Goal: Task Accomplishment & Management: Complete application form

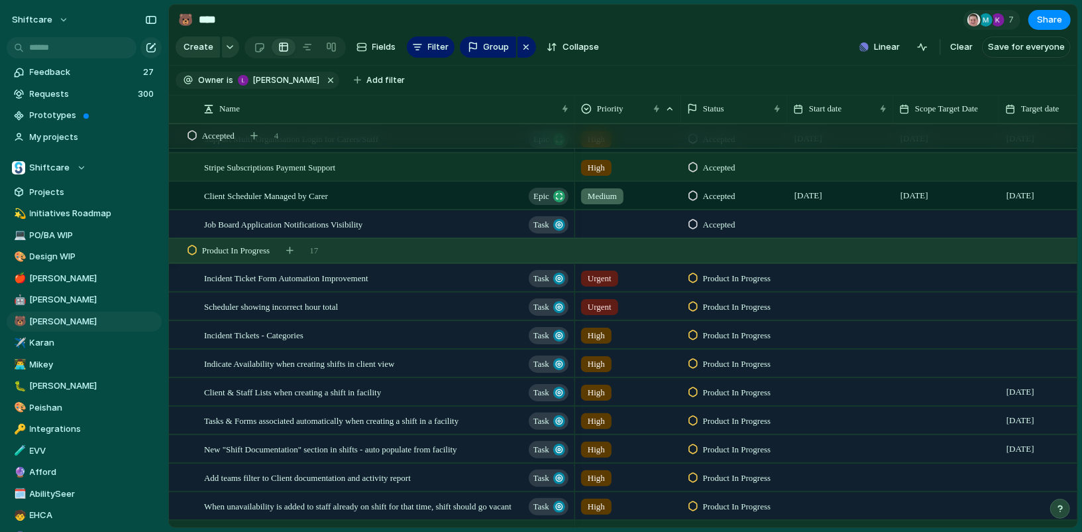
scroll to position [703, 0]
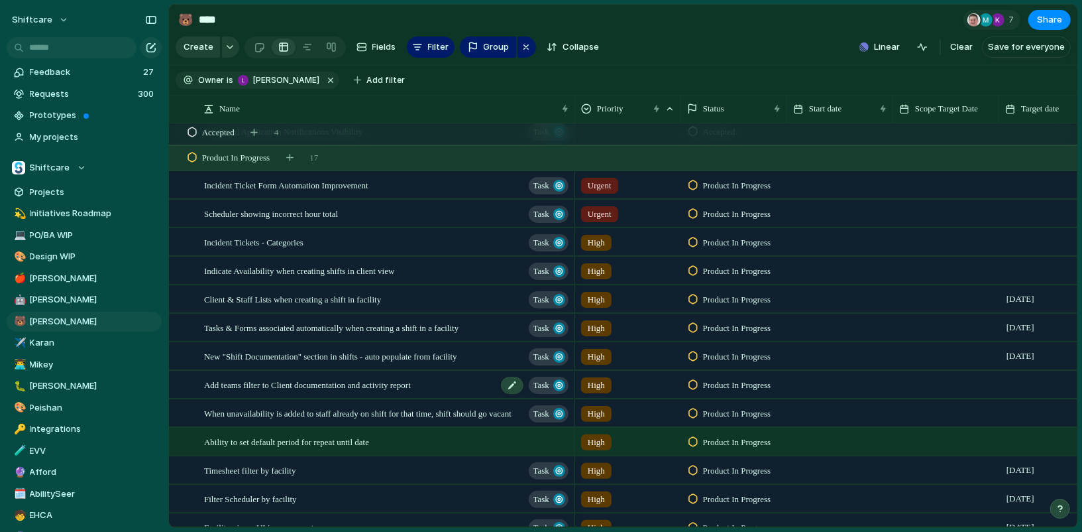
click at [386, 384] on span "Add teams filter to Client documentation and activity report" at bounding box center [307, 384] width 207 height 15
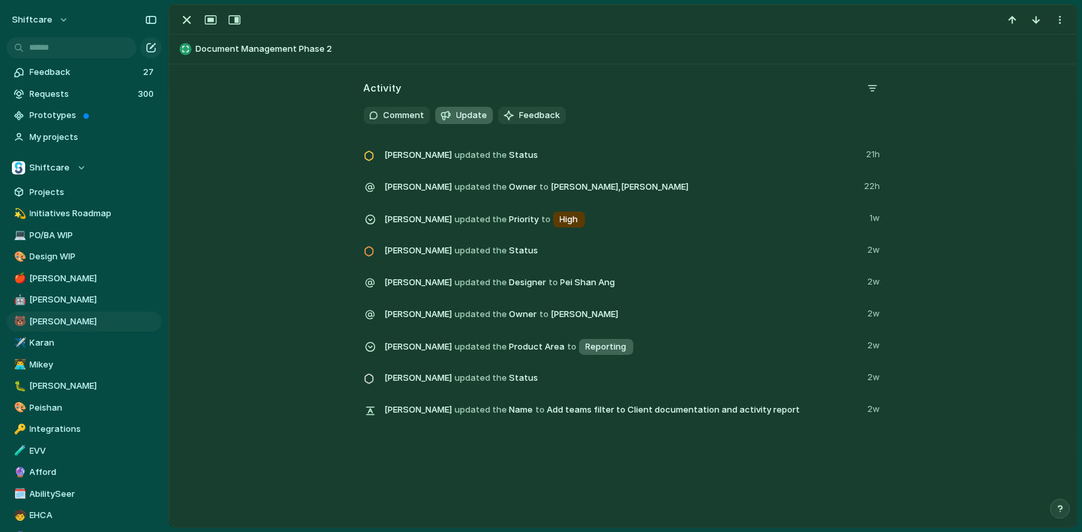
scroll to position [1476, 0]
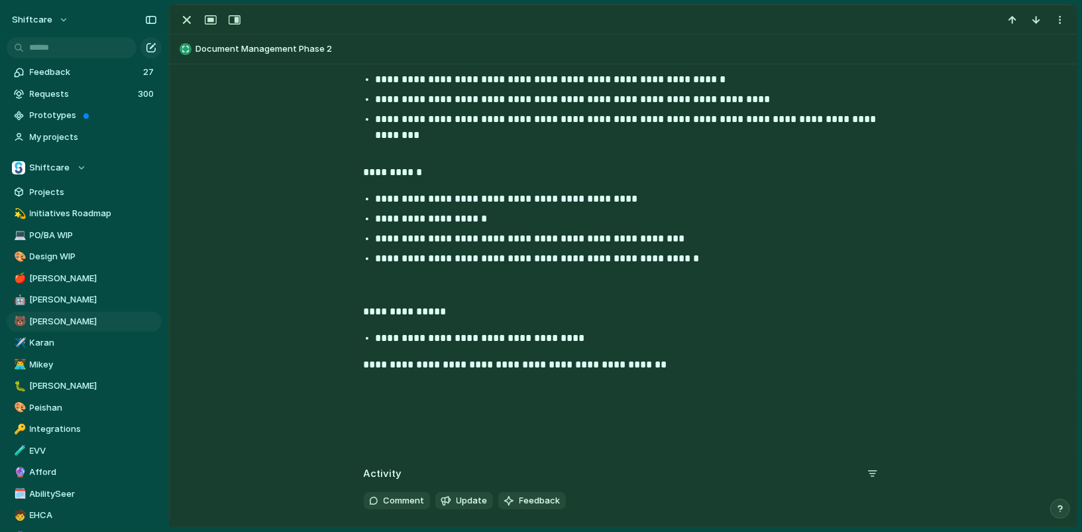
scroll to position [1366, 0]
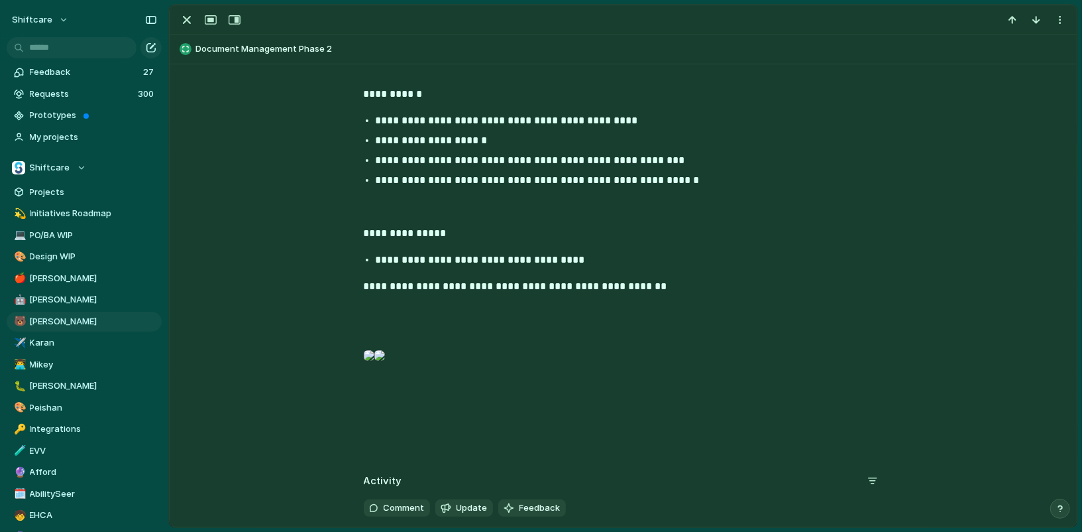
click at [740, 328] on p "**********" at bounding box center [624, 360] width 520 height 165
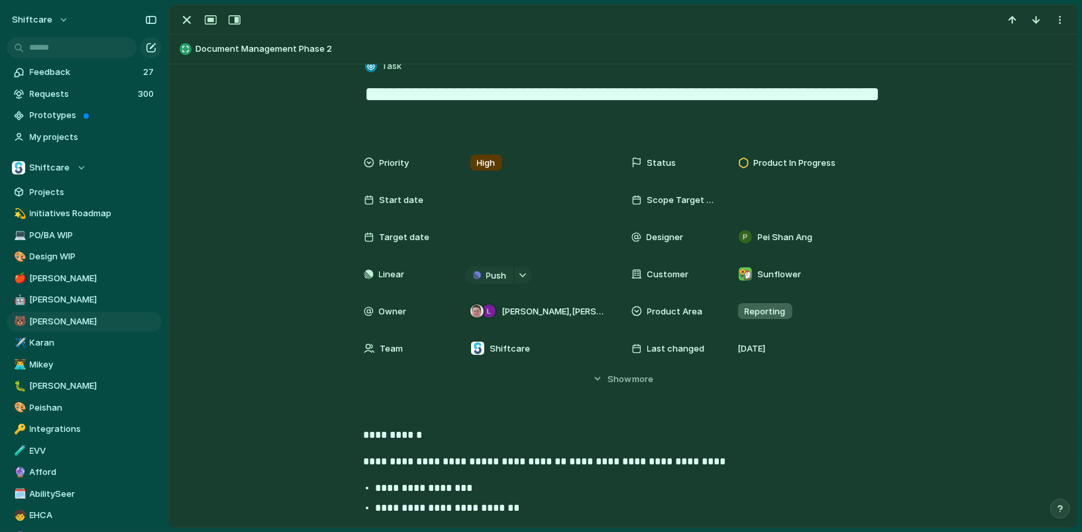
scroll to position [20, 0]
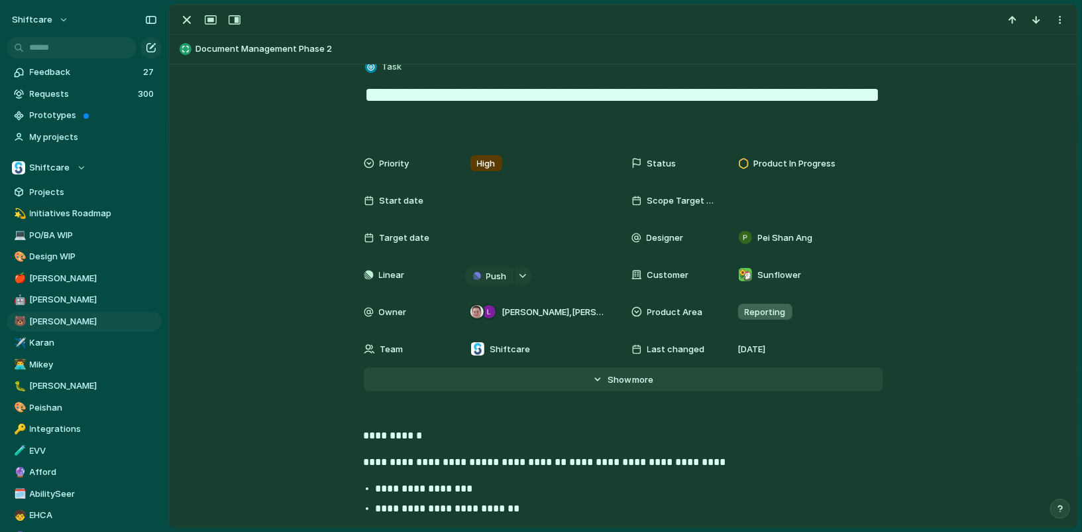
click at [643, 375] on span "more" at bounding box center [642, 379] width 21 height 13
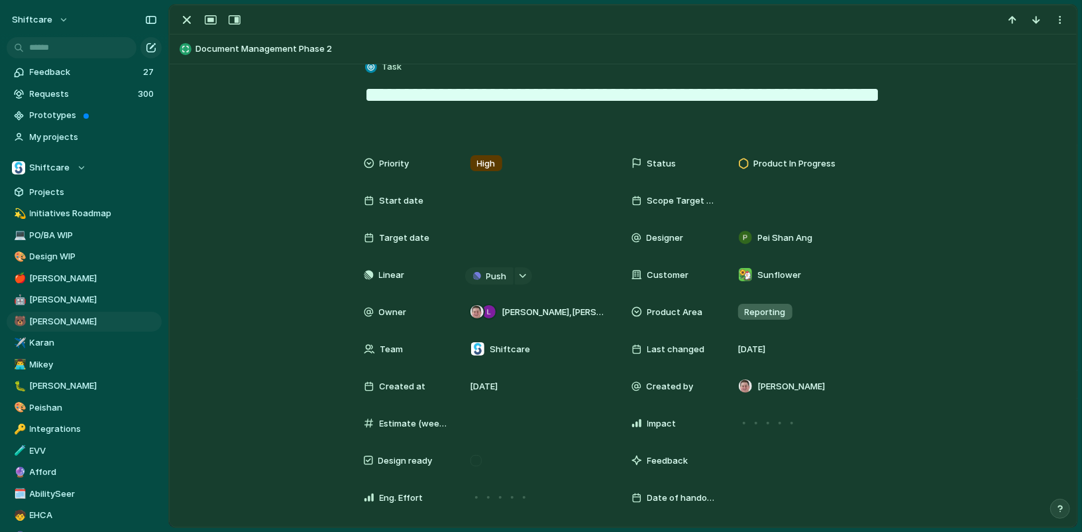
scroll to position [37, 0]
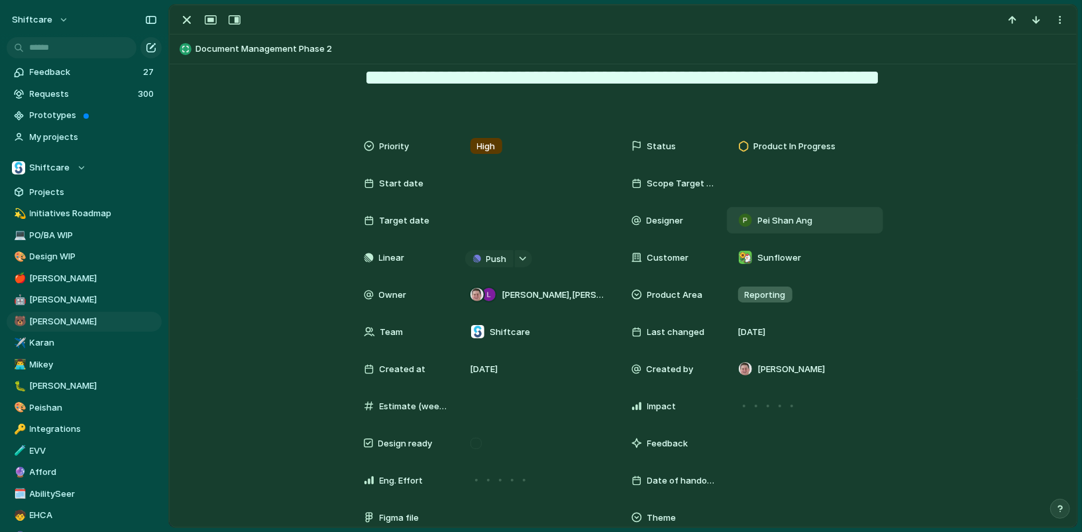
click at [774, 223] on span "Pei Shan Ang" at bounding box center [785, 220] width 55 height 13
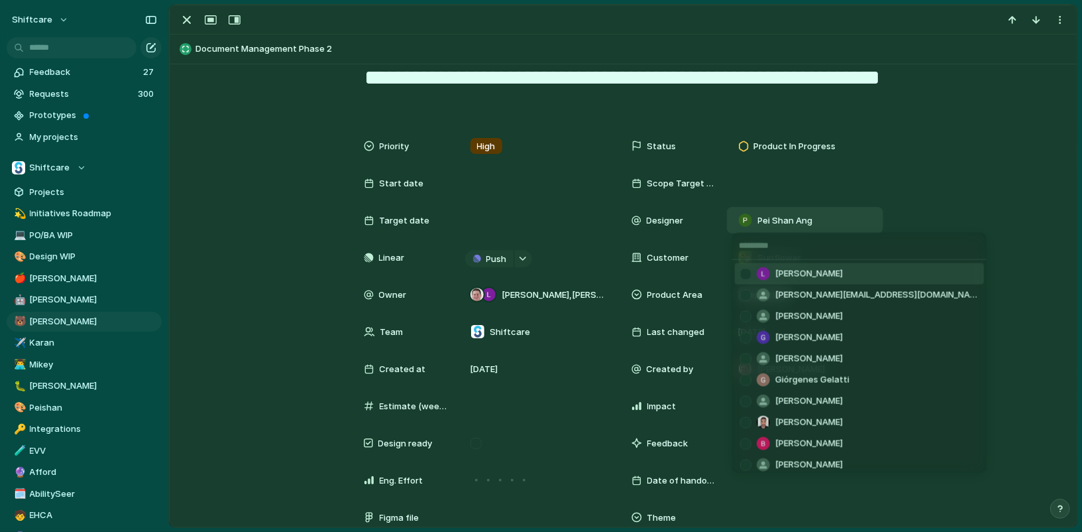
click at [788, 272] on span "[PERSON_NAME]" at bounding box center [810, 273] width 68 height 13
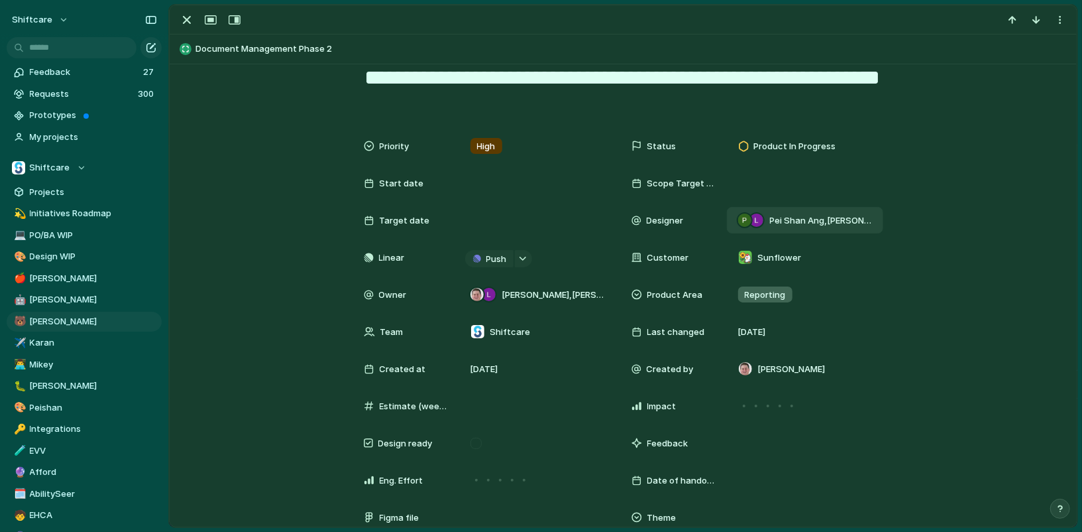
click at [817, 225] on span "[PERSON_NAME] , [PERSON_NAME]" at bounding box center [821, 220] width 102 height 13
type input "***"
click at [795, 274] on span "Pei Shan Ang" at bounding box center [803, 274] width 55 height 13
click at [782, 144] on span "Product In Progress" at bounding box center [795, 146] width 82 height 13
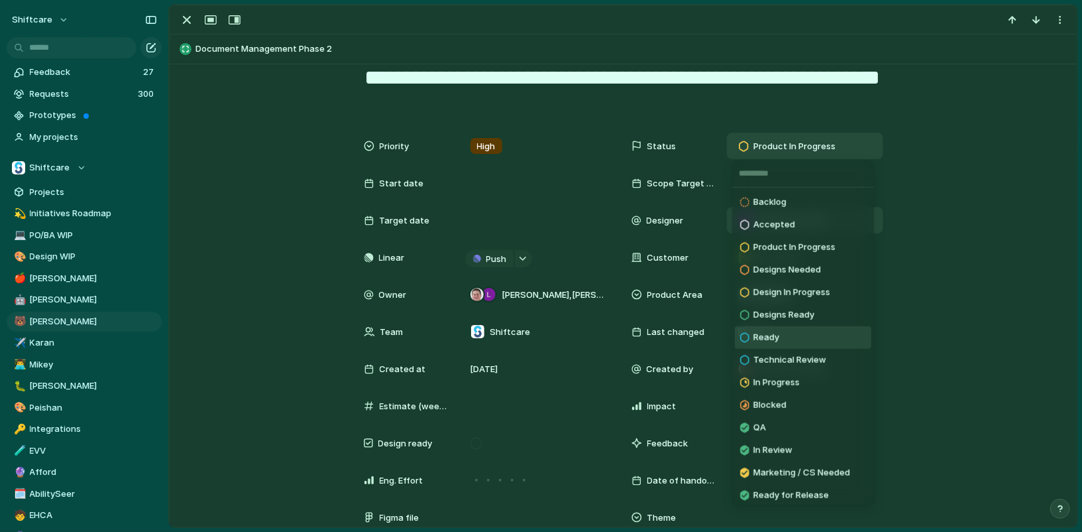
click at [793, 334] on li "Ready" at bounding box center [803, 337] width 137 height 23
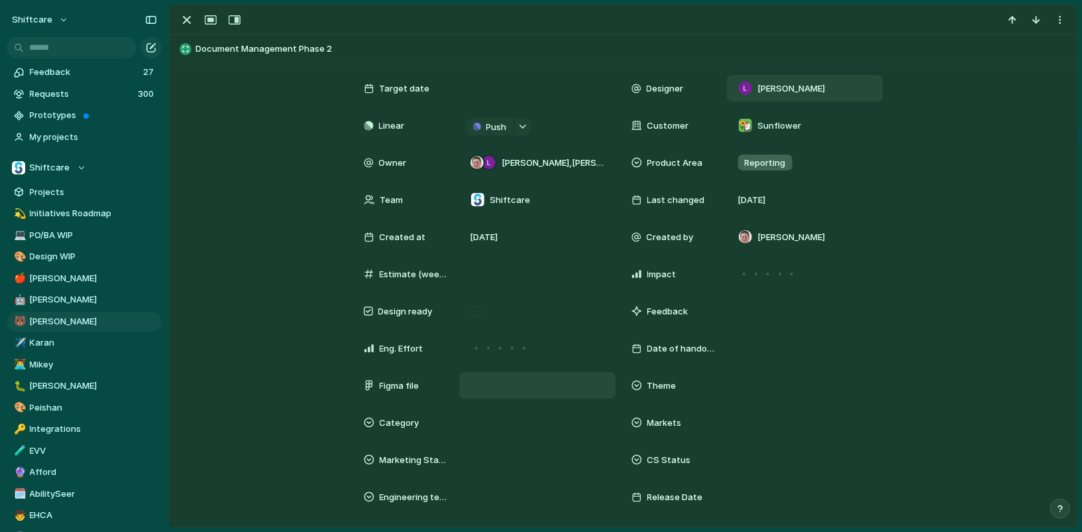
scroll to position [171, 0]
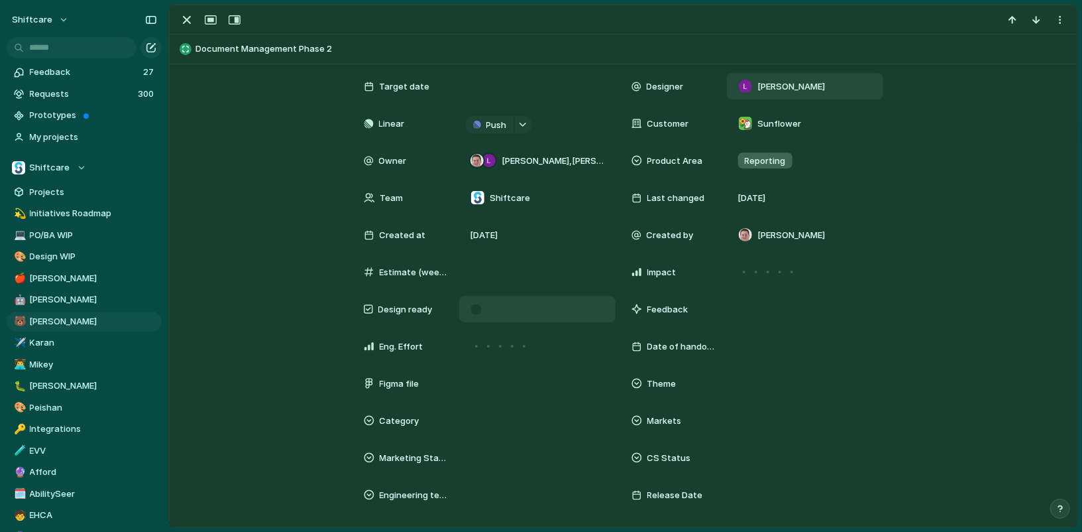
click at [479, 304] on div at bounding box center [476, 309] width 11 height 11
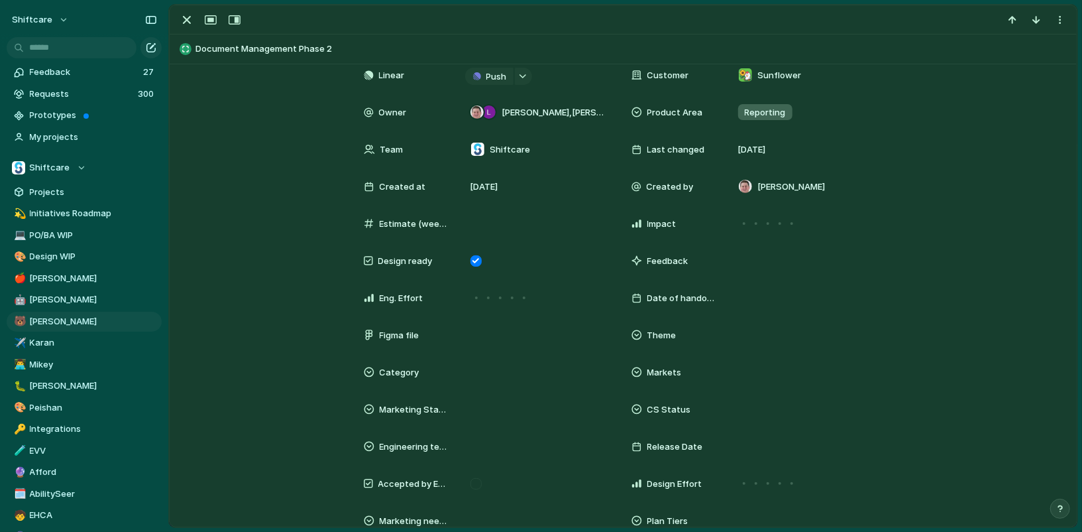
scroll to position [0, 0]
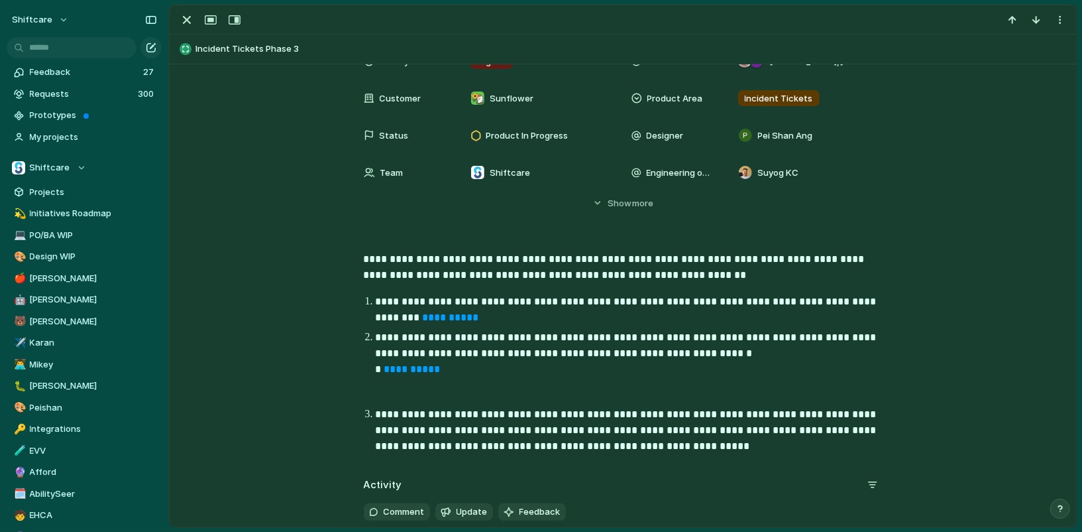
scroll to position [97, 0]
